Goal: Browse casually: Explore the website without a specific task or goal

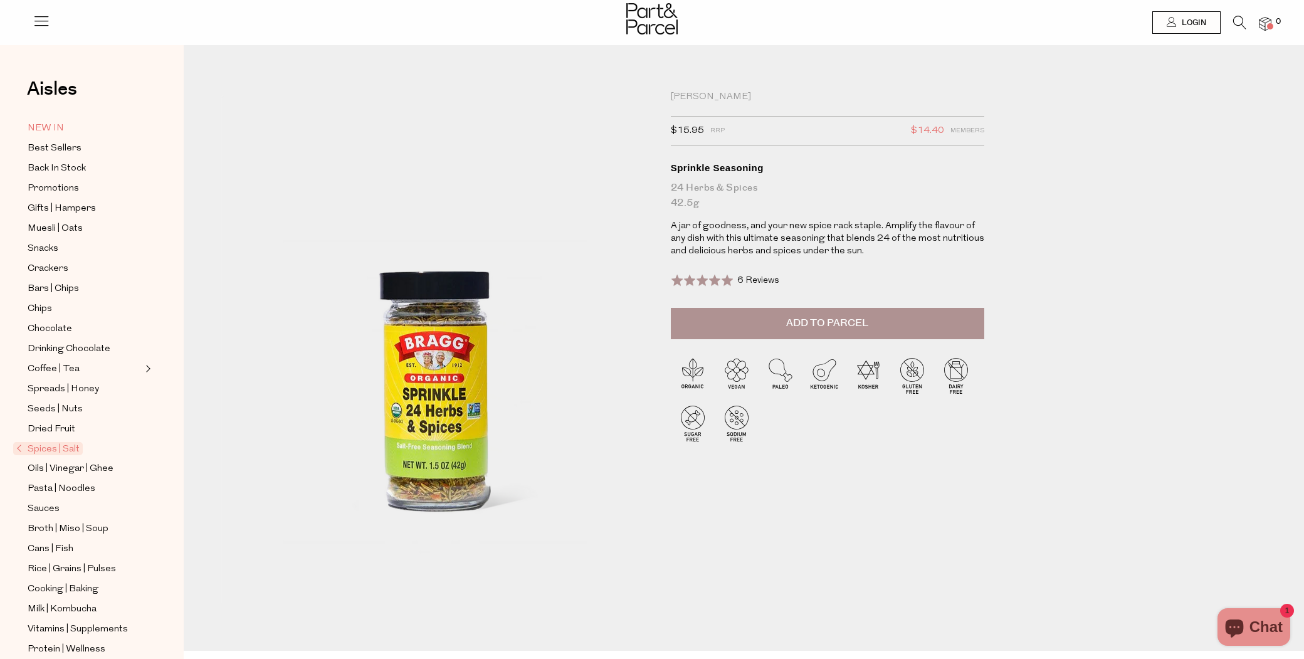
scroll to position [0, 4]
click at [55, 147] on span "Best Sellers" at bounding box center [55, 148] width 54 height 15
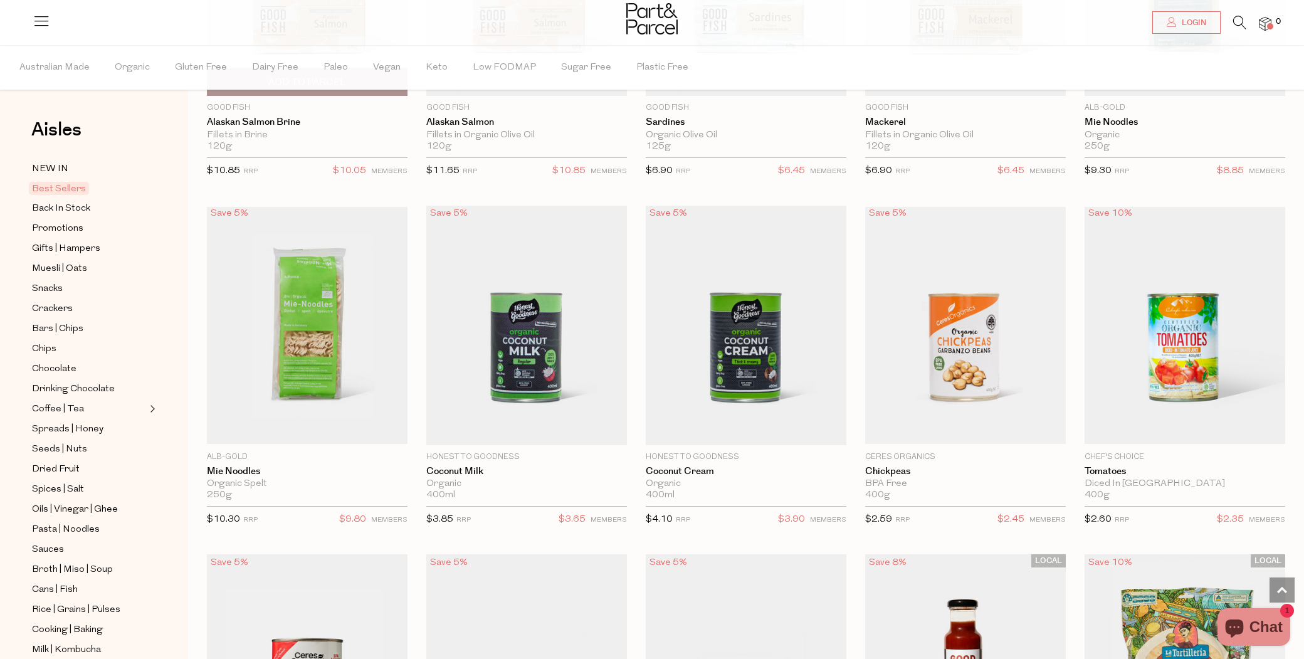
scroll to position [1372, 0]
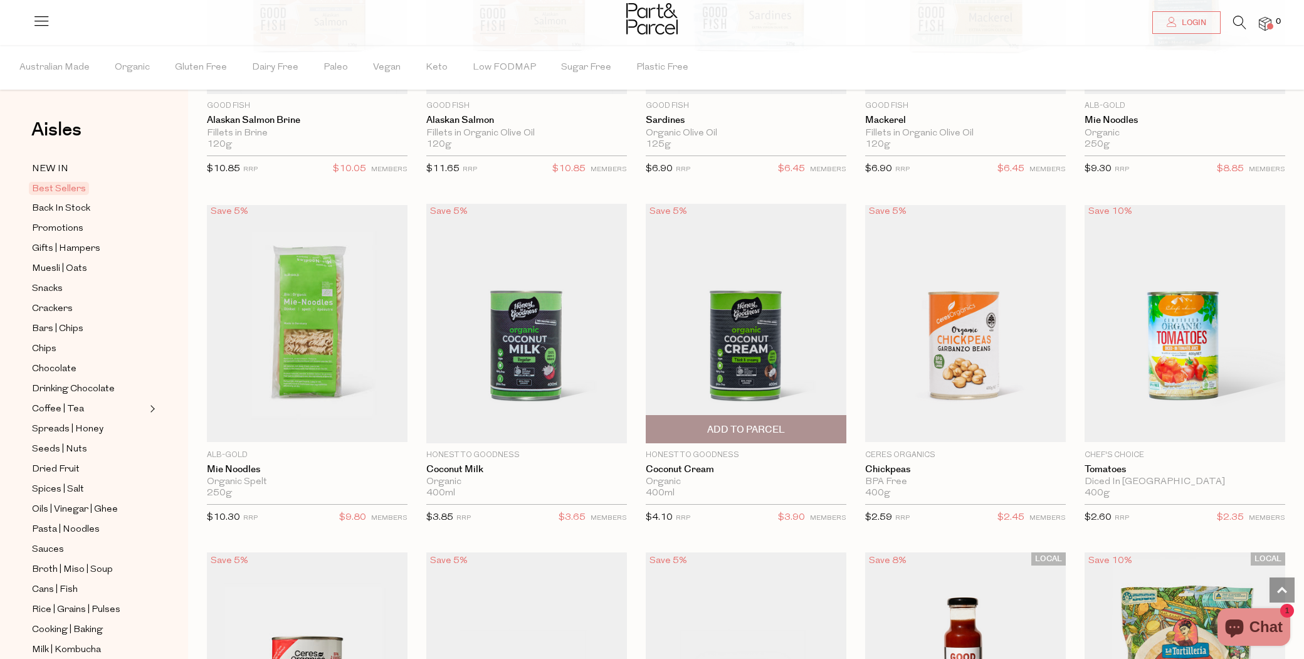
click at [747, 377] on img at bounding box center [746, 323] width 201 height 239
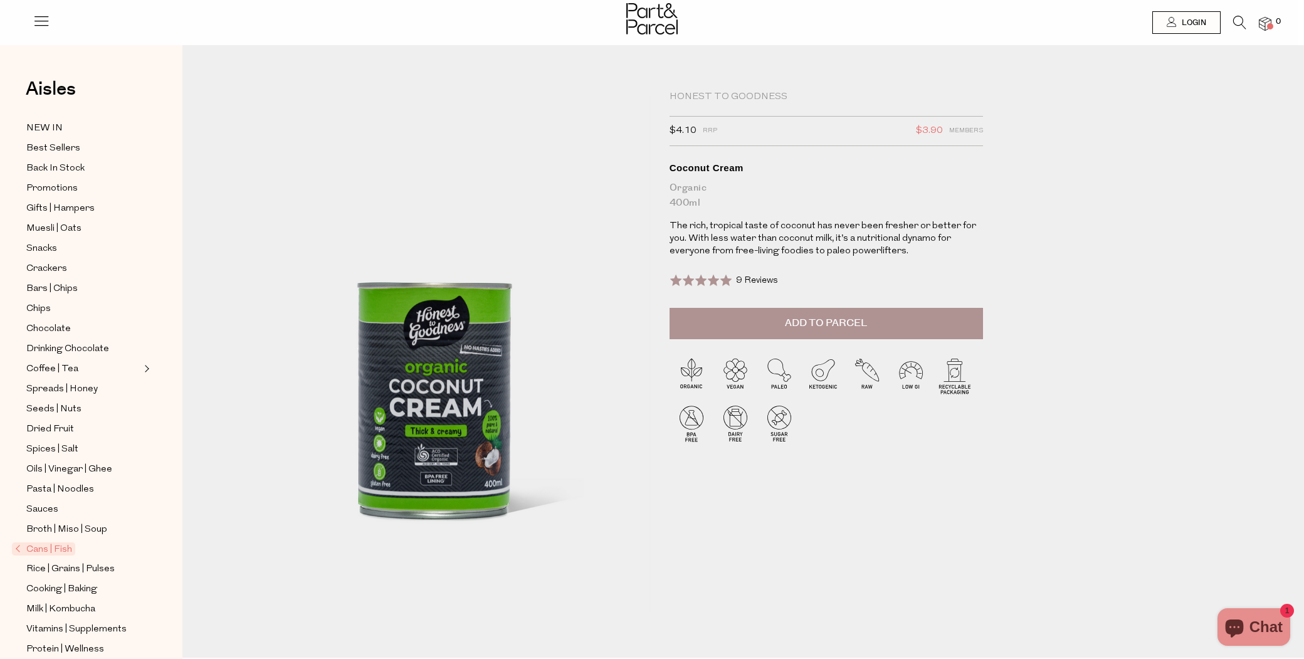
scroll to position [0, 6]
click at [70, 211] on span "Gifts | Hampers" at bounding box center [60, 208] width 68 height 15
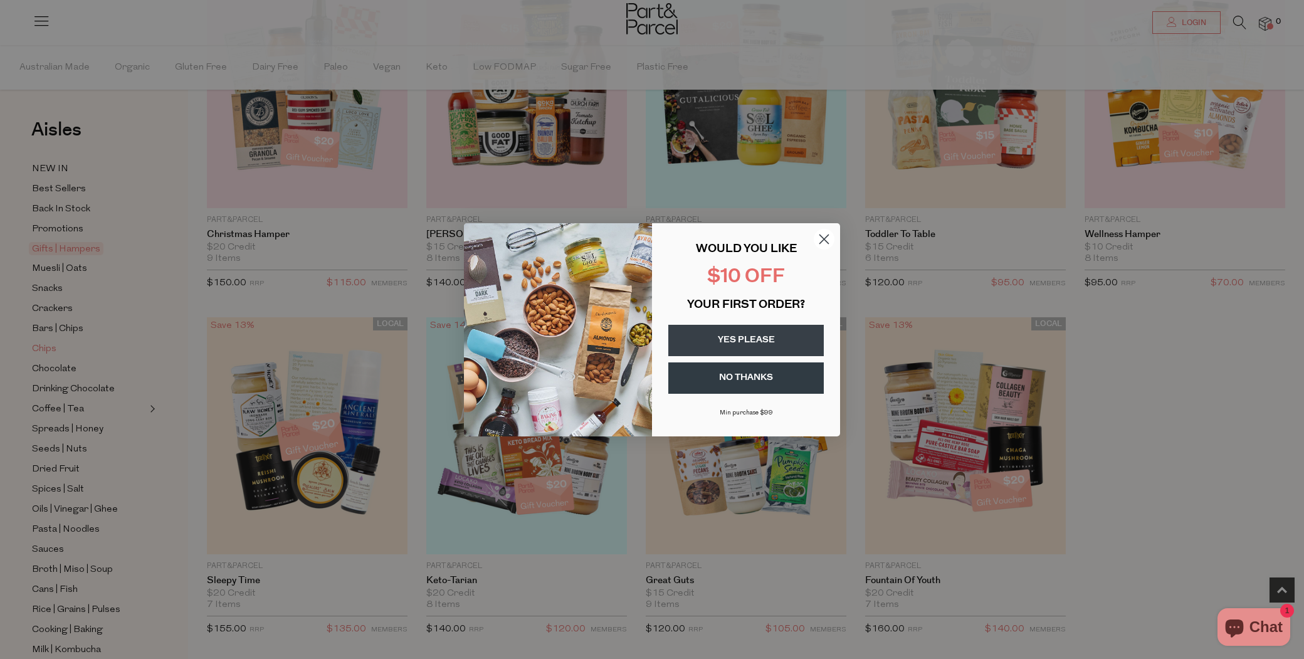
scroll to position [192, 1]
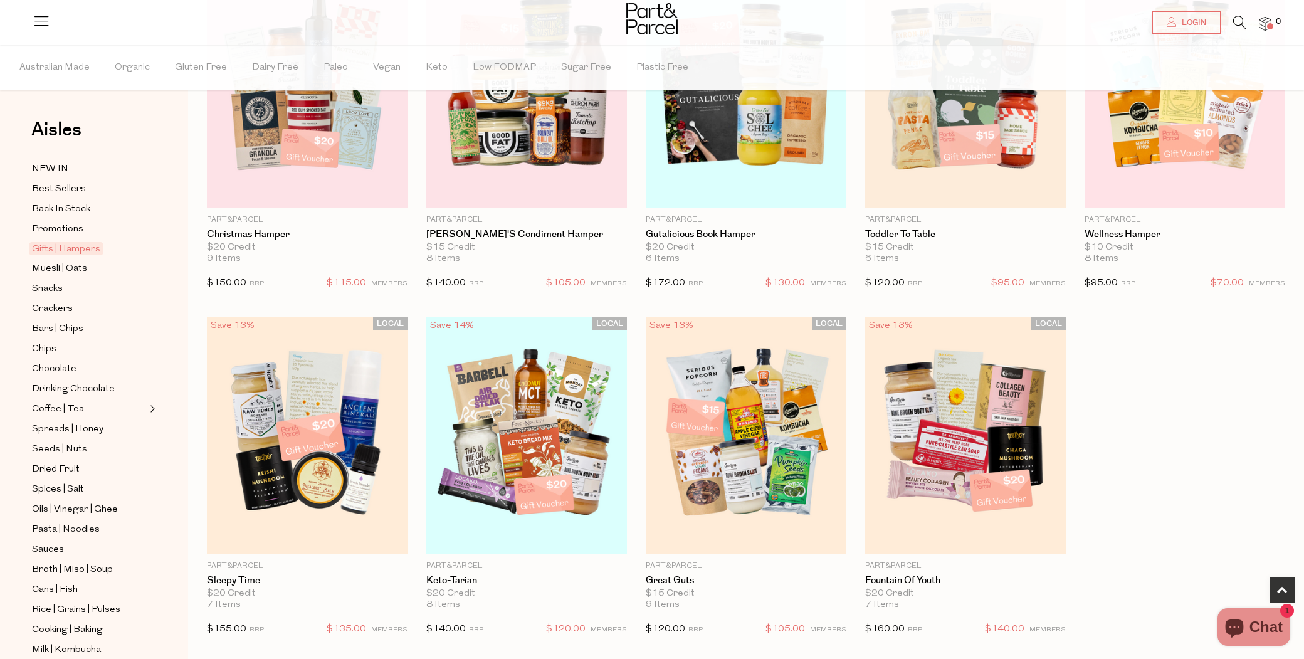
click at [60, 330] on div "Close dialog WOULD YOU LIKE $10 OFF YOUR FIRST ORDER? YES PLEASE NO THANKS Min …" at bounding box center [652, 329] width 1304 height 659
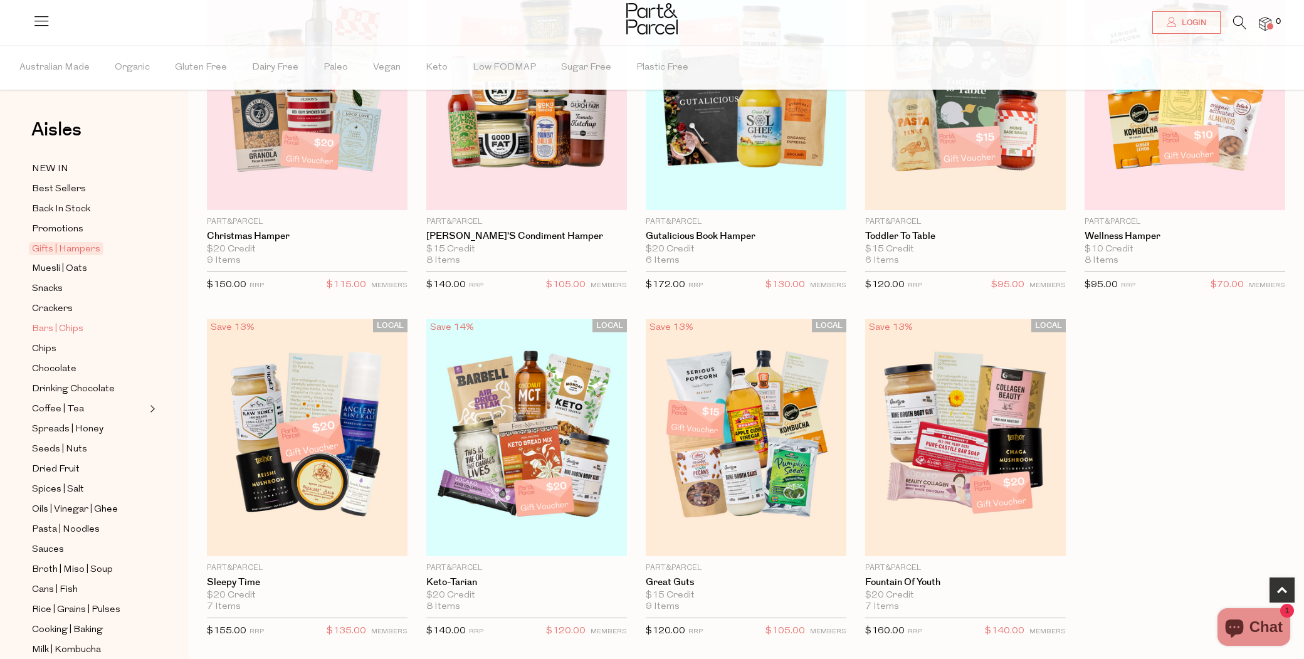
click at [60, 330] on span "Bars | Chips" at bounding box center [57, 329] width 51 height 15
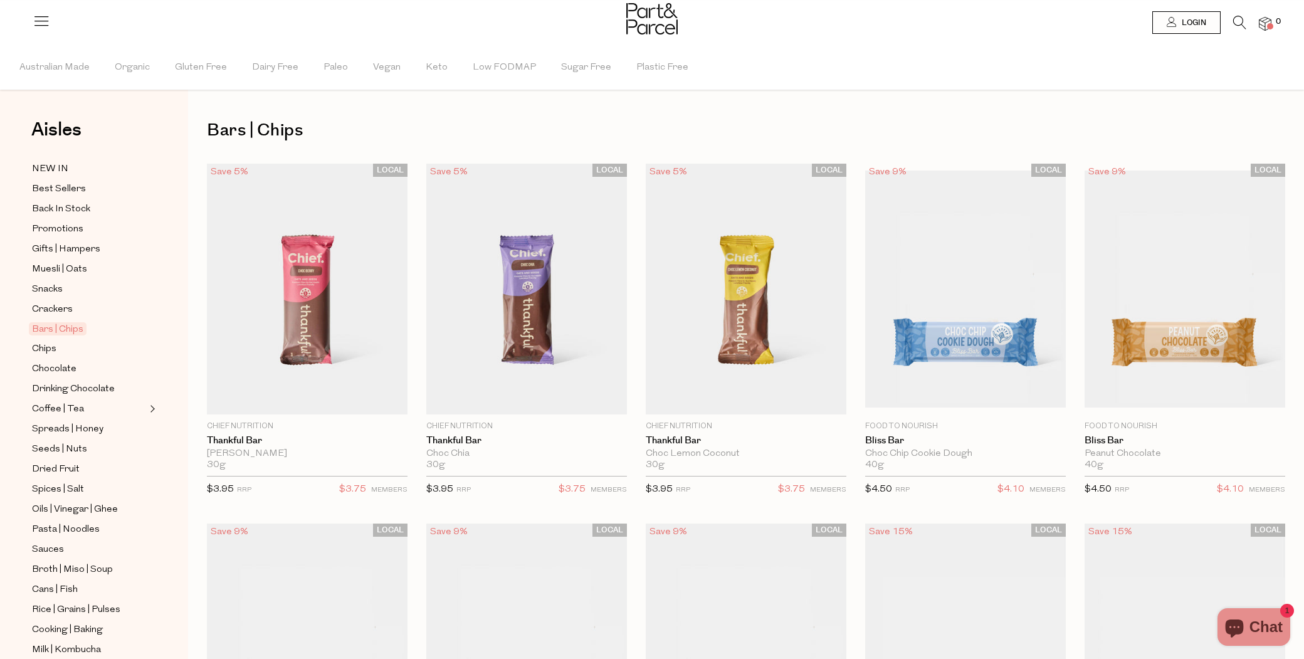
click at [40, 23] on icon at bounding box center [42, 21] width 18 height 18
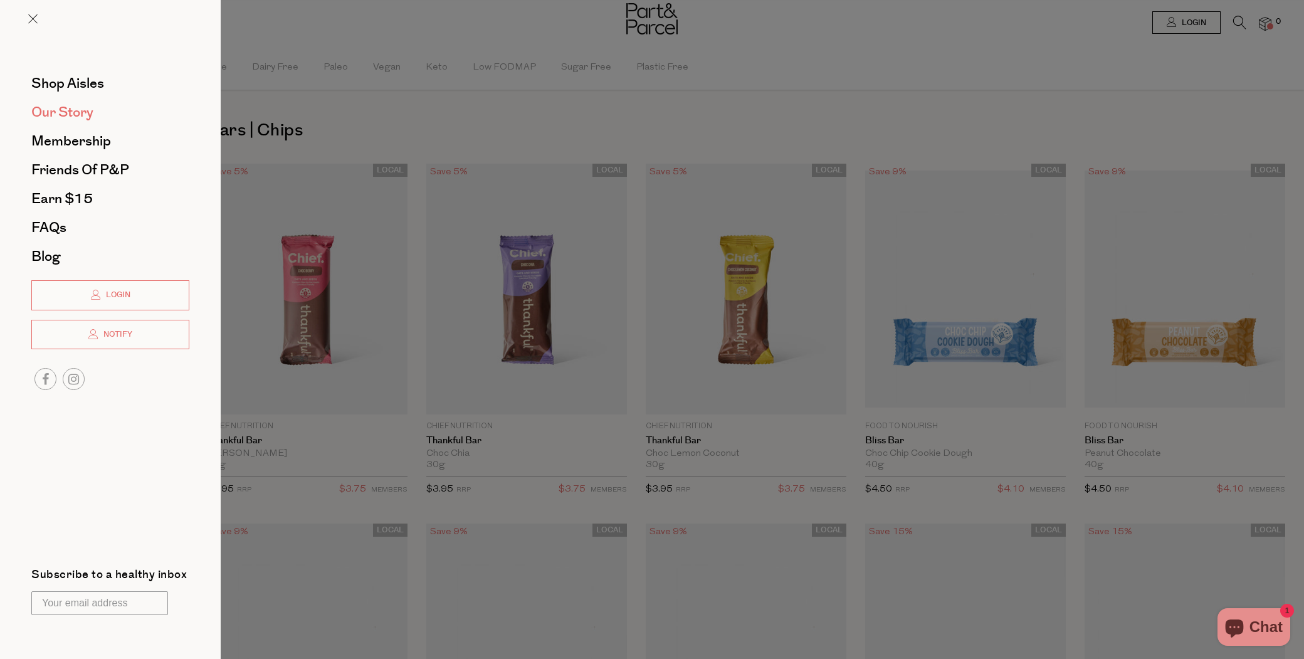
click at [51, 113] on span "Our Story" at bounding box center [62, 112] width 62 height 20
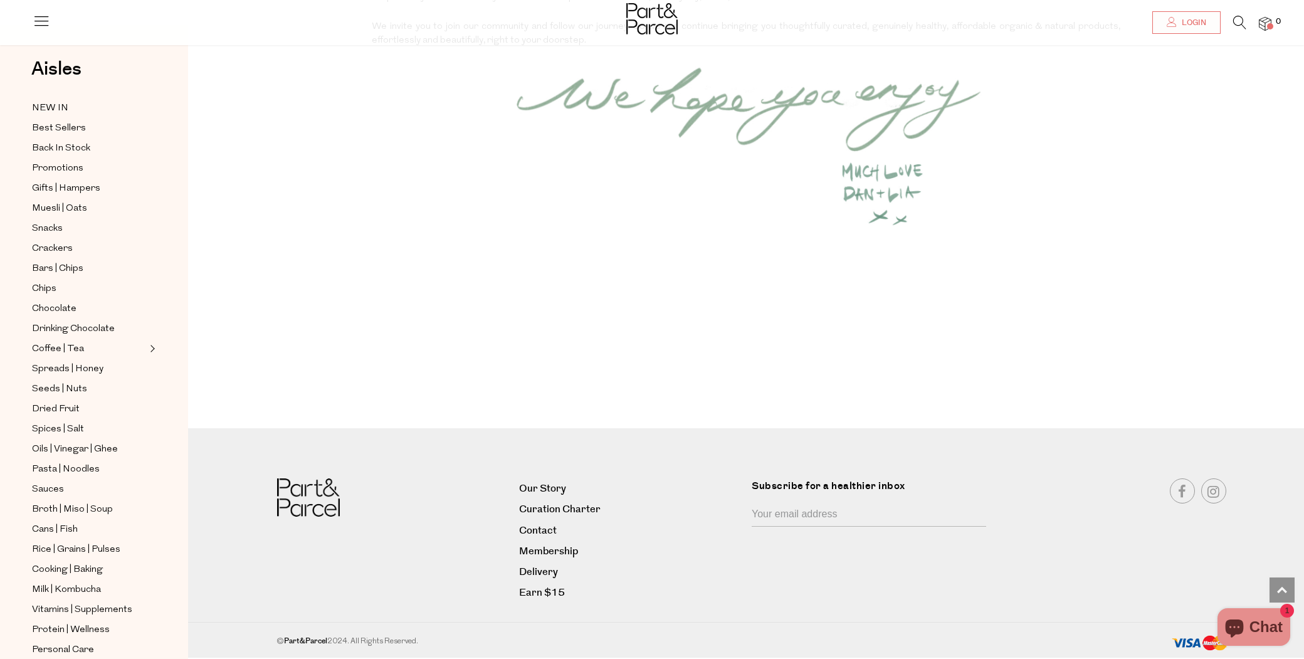
scroll to position [1607, 0]
click at [85, 463] on span "Pasta | Noodles" at bounding box center [66, 470] width 68 height 15
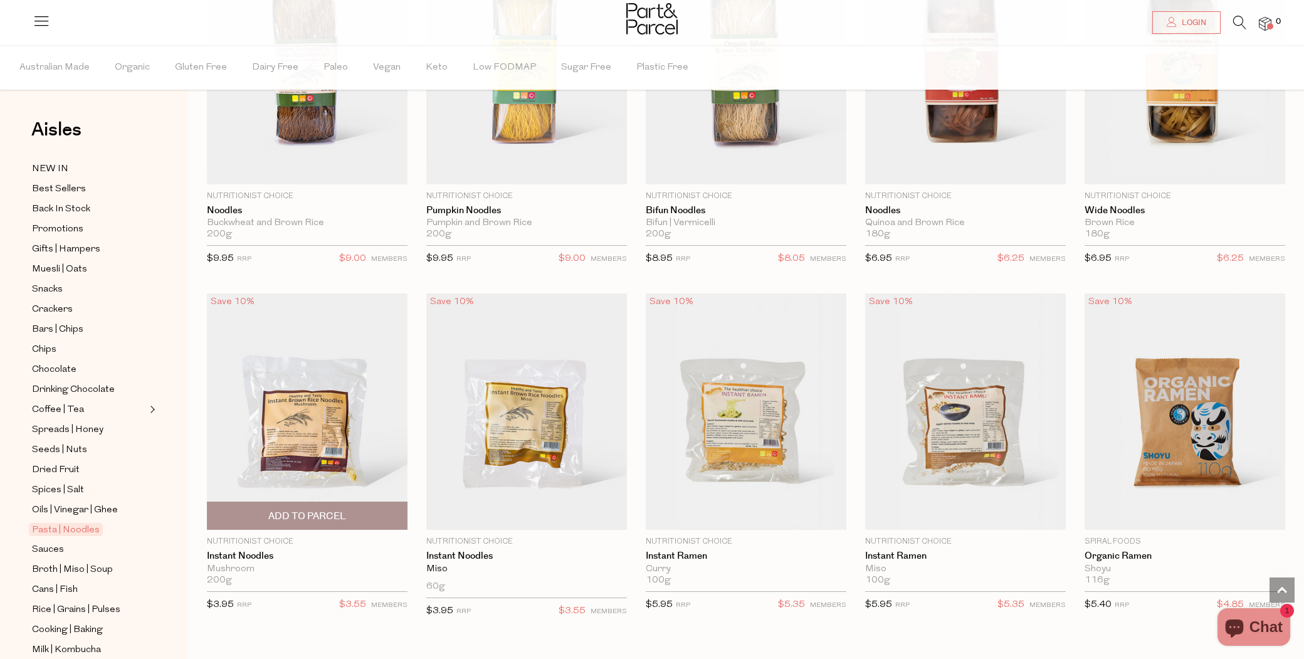
scroll to position [2998, 0]
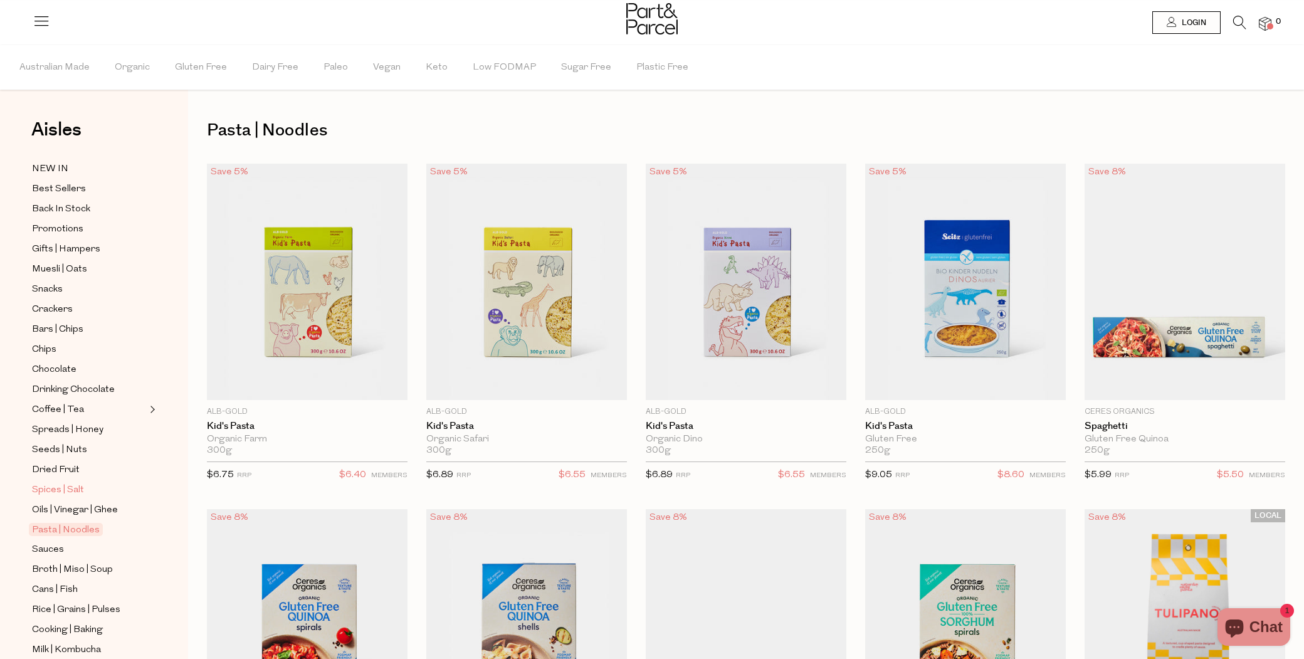
click at [47, 488] on span "Spices | Salt" at bounding box center [58, 490] width 52 height 15
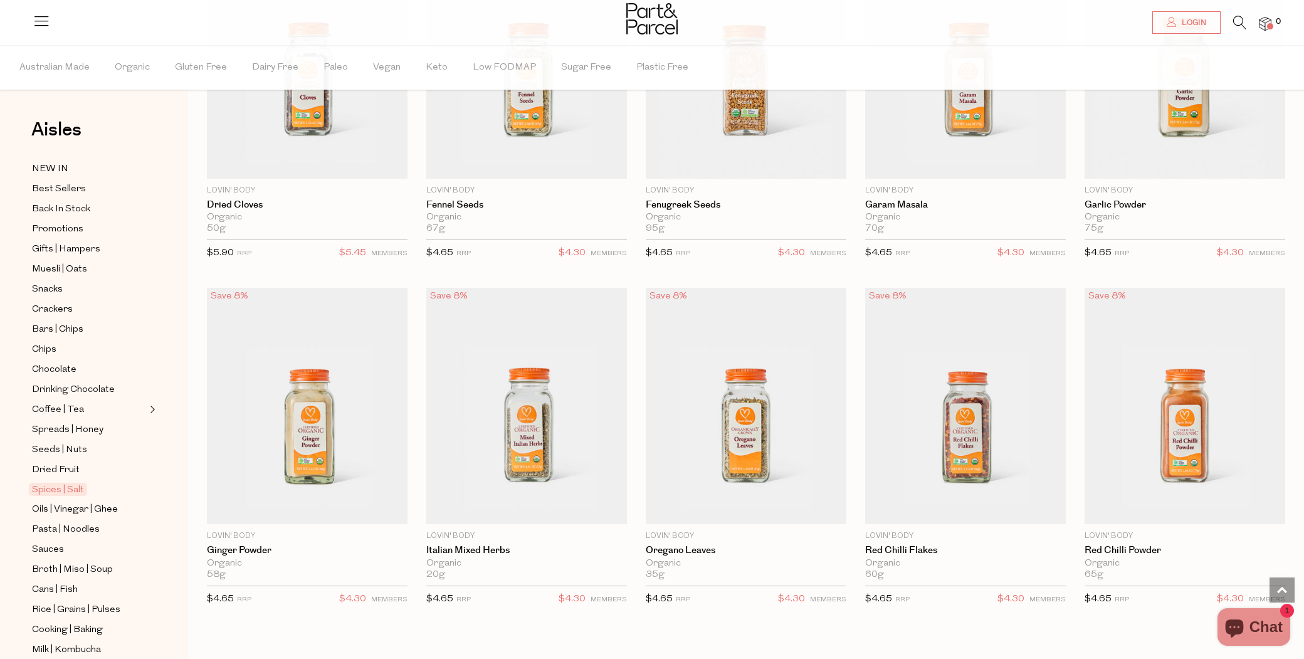
scroll to position [3007, 0]
